Goal: Task Accomplishment & Management: Manage account settings

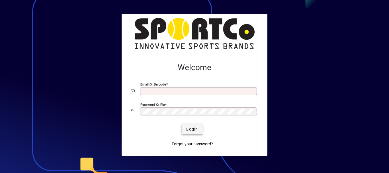
type input "**********"
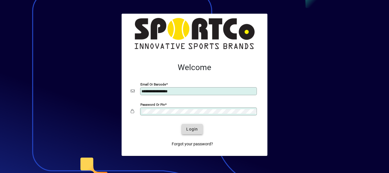
click at [186, 130] on span "submit" at bounding box center [192, 129] width 21 height 14
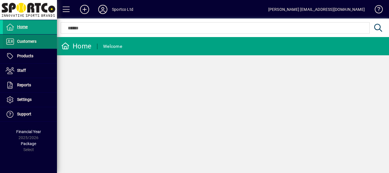
click at [26, 42] on span "Customers" at bounding box center [26, 41] width 19 height 5
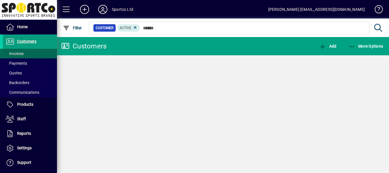
click at [20, 55] on span "Invoices" at bounding box center [15, 53] width 18 height 5
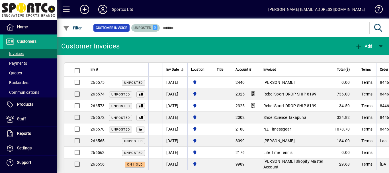
click at [156, 28] on icon at bounding box center [155, 27] width 5 height 5
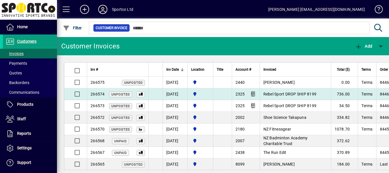
click at [298, 93] on span "Rebel Sport DROP SHIP 8199" at bounding box center [289, 94] width 53 height 5
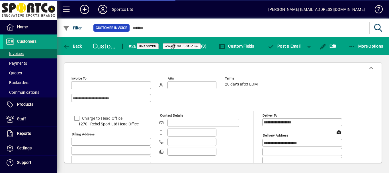
type input "**********"
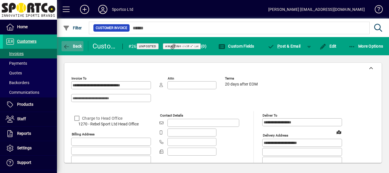
click at [79, 45] on span "Back" at bounding box center [72, 46] width 19 height 5
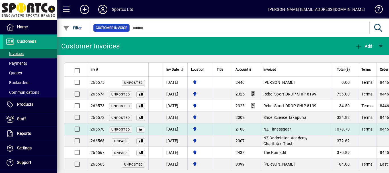
click at [289, 129] on span "NZ Fitnessgear" at bounding box center [277, 129] width 28 height 5
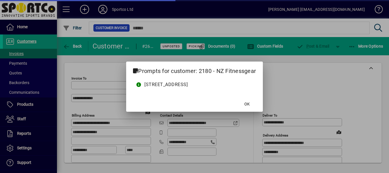
type input "**********"
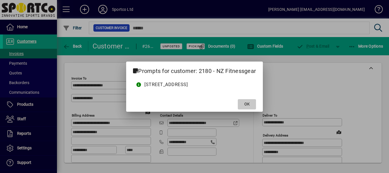
click at [256, 104] on span at bounding box center [247, 104] width 18 height 14
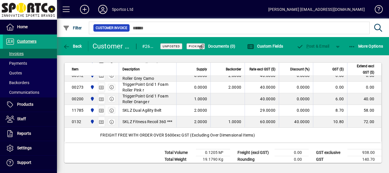
scroll to position [452, 0]
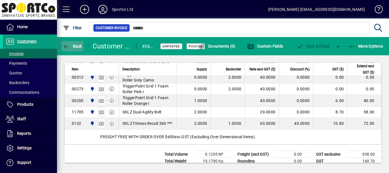
click at [76, 47] on span "Back" at bounding box center [72, 46] width 19 height 5
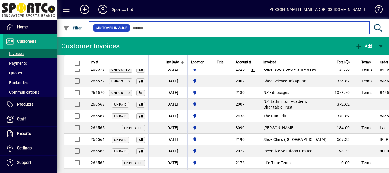
scroll to position [40, 0]
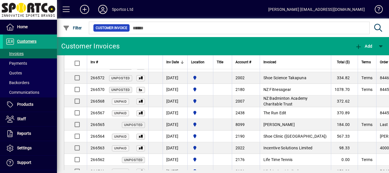
click at [290, 125] on span "[PERSON_NAME]" at bounding box center [278, 124] width 31 height 5
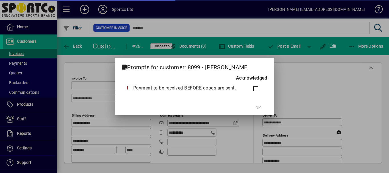
type input "**********"
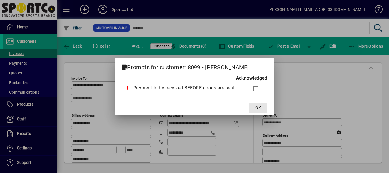
drag, startPoint x: 258, startPoint y: 109, endPoint x: 322, endPoint y: 105, distance: 63.9
click at [258, 108] on span "OK" at bounding box center [257, 108] width 5 height 6
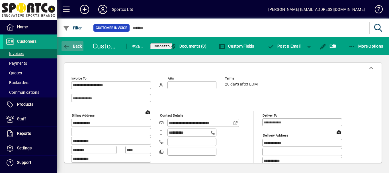
click at [79, 47] on span "Back" at bounding box center [72, 46] width 19 height 5
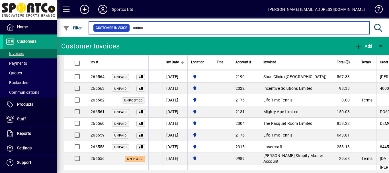
scroll to position [113, 0]
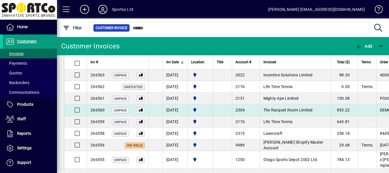
click at [300, 110] on span "The Racquet Room Limited" at bounding box center [287, 110] width 49 height 5
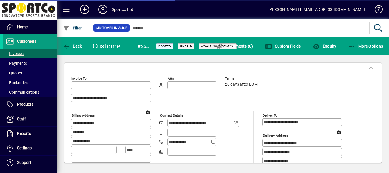
type input "**********"
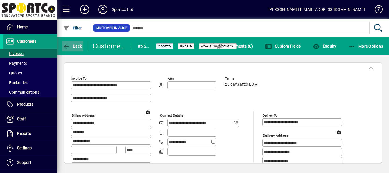
click at [77, 46] on span "Back" at bounding box center [72, 46] width 19 height 5
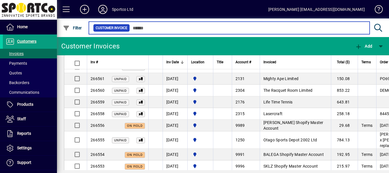
scroll to position [142, 0]
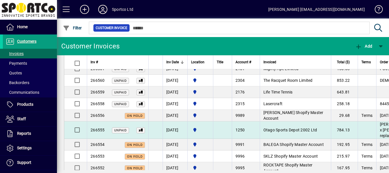
click at [300, 128] on span "Otago Sports Depot 2002 Ltd" at bounding box center [290, 130] width 54 height 5
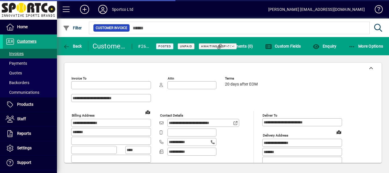
type input "**********"
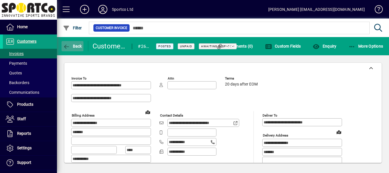
click at [71, 45] on span "Back" at bounding box center [72, 46] width 19 height 5
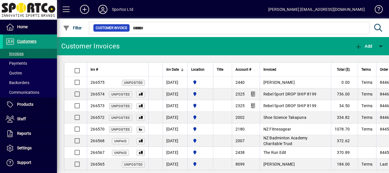
click at [27, 42] on span "Customers" at bounding box center [26, 41] width 19 height 5
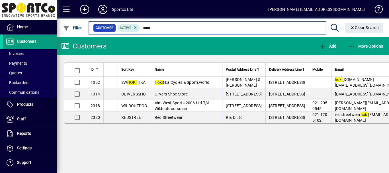
type input "****"
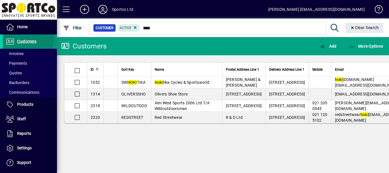
click at [25, 40] on span "Customers" at bounding box center [26, 41] width 19 height 5
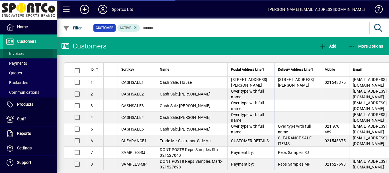
click at [16, 53] on span "Invoices" at bounding box center [15, 53] width 18 height 5
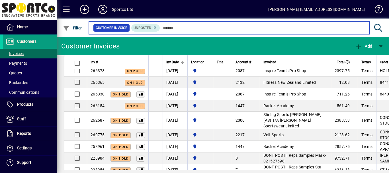
scroll to position [1035, 0]
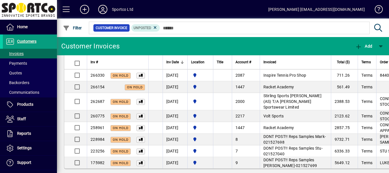
click at [308, 134] on span "DONT POST!! Reps Samples Mark-021527698" at bounding box center [294, 139] width 63 height 10
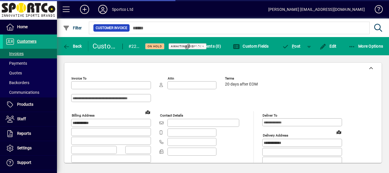
type input "**********"
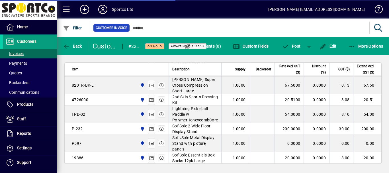
scroll to position [1214, 0]
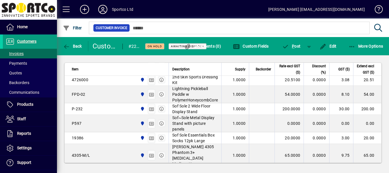
click at [94, 133] on div "19386 Sportco Ltd Warehouse" at bounding box center [118, 138] width 93 height 10
click at [332, 46] on span "Edit" at bounding box center [328, 46] width 17 height 5
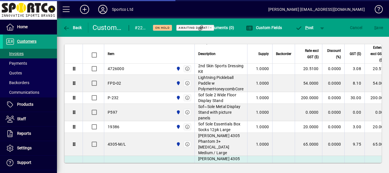
scroll to position [1220, 0]
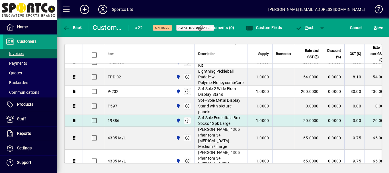
click at [133, 116] on div "19386 Sportco Ltd Warehouse" at bounding box center [149, 120] width 83 height 9
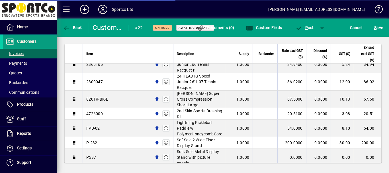
scroll to position [317, 0]
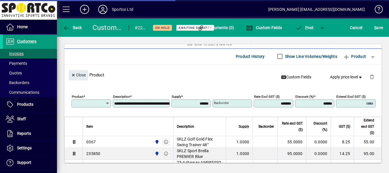
type input "*****"
click at [367, 77] on span "button" at bounding box center [372, 77] width 14 height 14
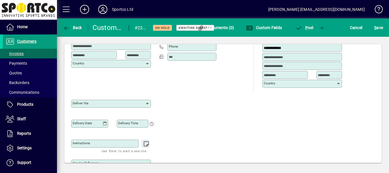
scroll to position [0, 0]
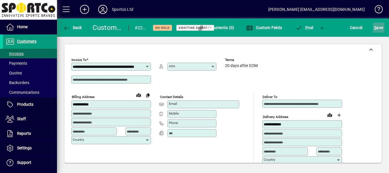
click at [380, 27] on span "S ave" at bounding box center [378, 27] width 9 height 9
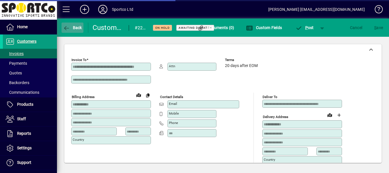
click at [76, 28] on span "Back" at bounding box center [72, 27] width 19 height 5
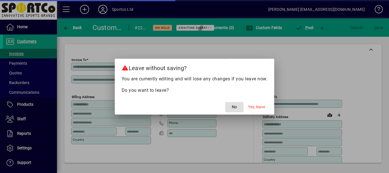
click at [238, 108] on span "button" at bounding box center [234, 107] width 18 height 14
